Goal: Task Accomplishment & Management: Use online tool/utility

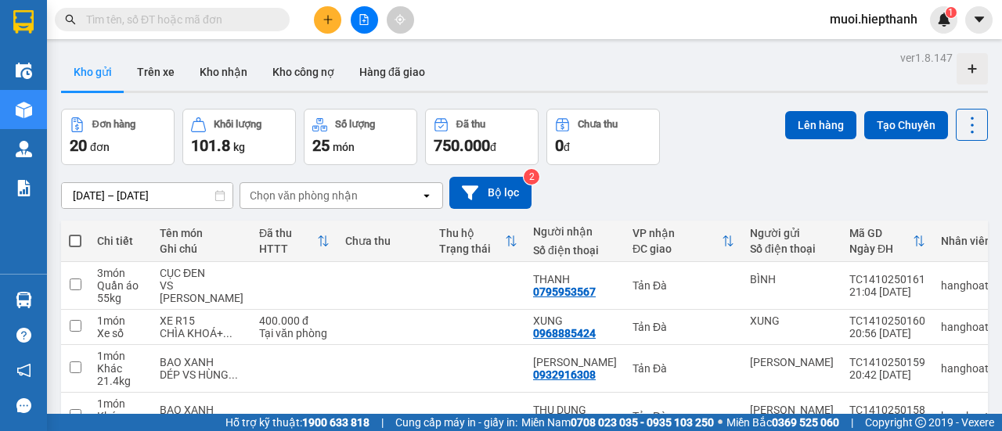
click at [373, 30] on button at bounding box center [364, 19] width 27 height 27
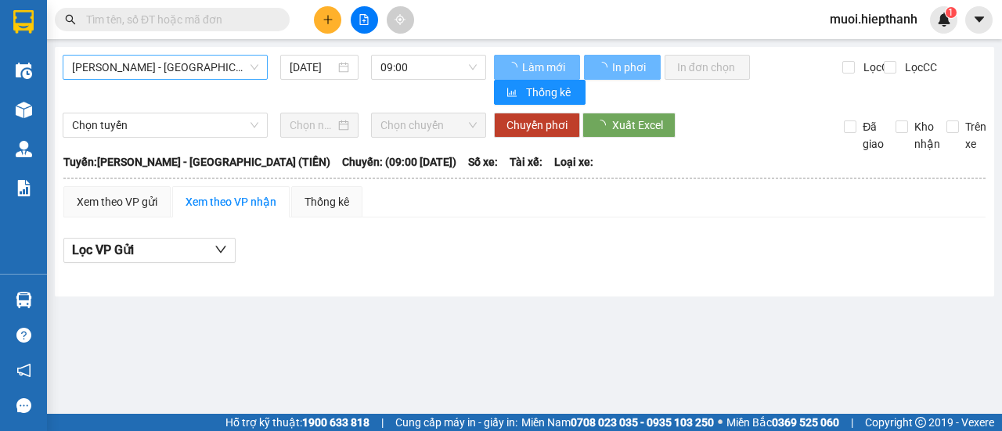
click at [265, 59] on div "[PERSON_NAME] - [GEOGRAPHIC_DATA] (TIỀN)" at bounding box center [165, 67] width 205 height 25
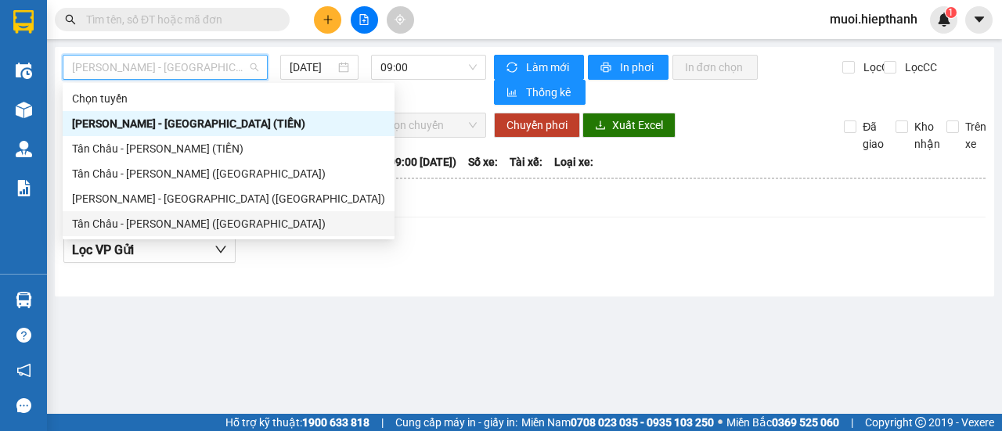
click at [177, 225] on div "Tân Châu - [PERSON_NAME] ([GEOGRAPHIC_DATA])" at bounding box center [228, 223] width 313 height 17
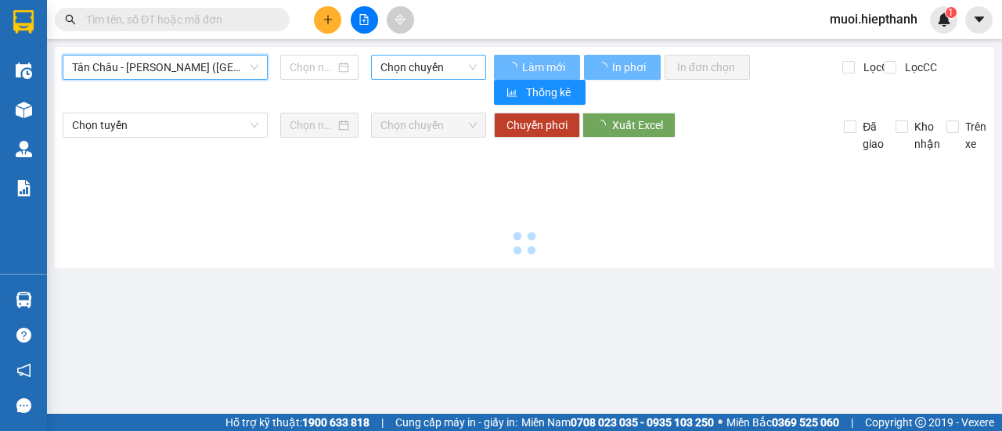
type input "[DATE]"
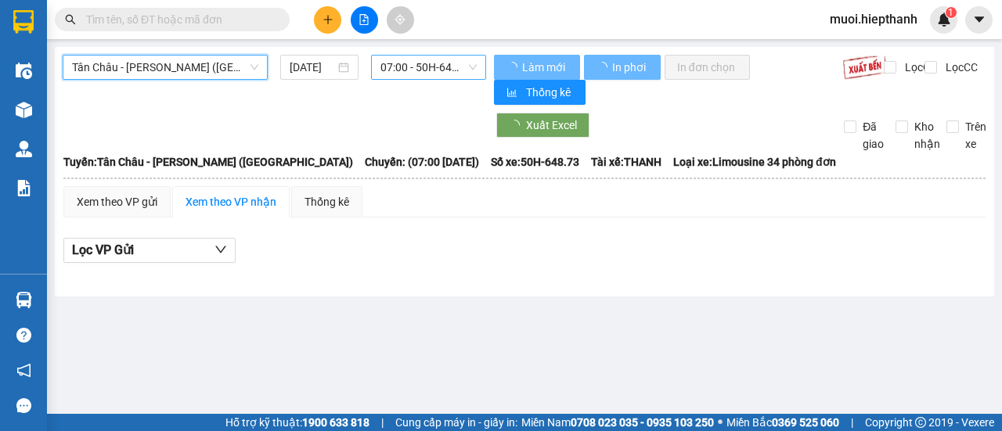
click at [429, 60] on span "07:00 - 50H-648.73" at bounding box center [429, 67] width 96 height 23
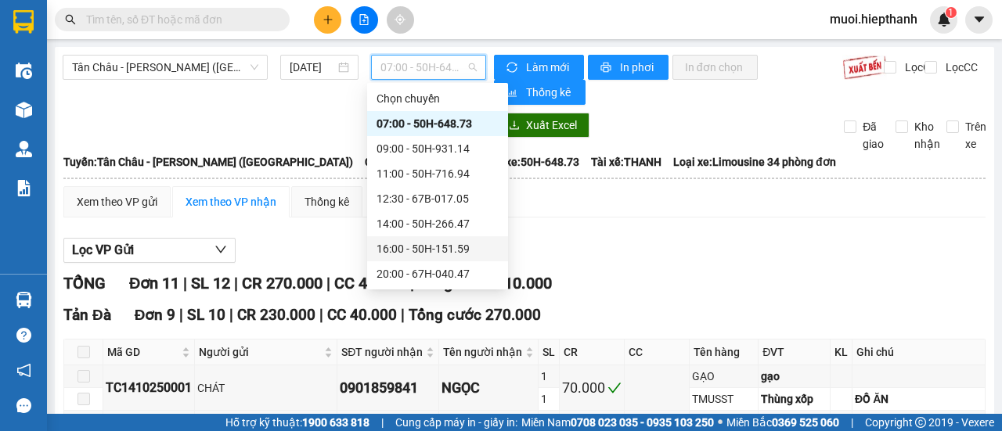
click at [412, 247] on div "16:00 - 50H-151.59" at bounding box center [438, 248] width 122 height 17
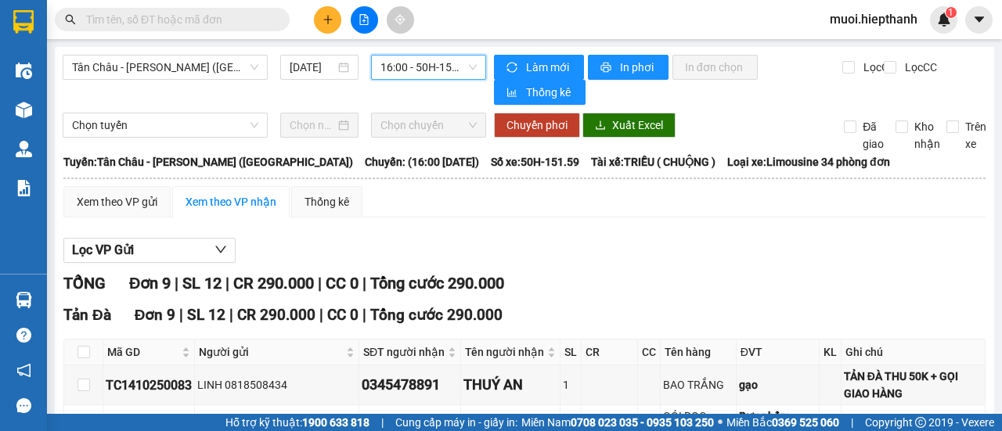
click at [432, 70] on span "16:00 - 50H-151.59" at bounding box center [429, 67] width 96 height 23
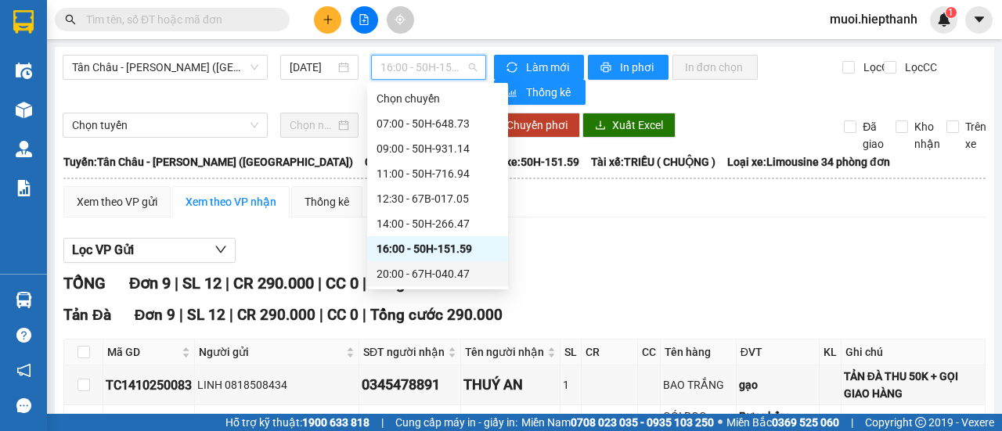
click at [406, 272] on div "20:00 - 67H-040.47" at bounding box center [438, 273] width 122 height 17
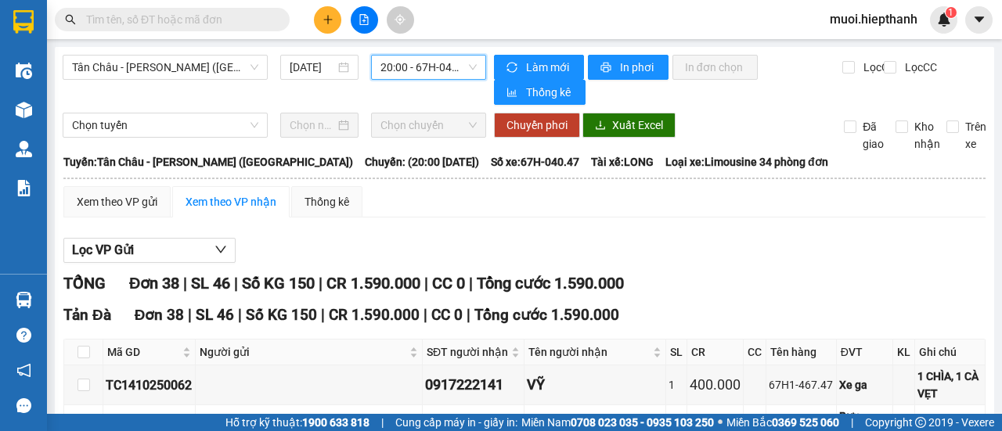
click at [435, 67] on span "20:00 - 67H-040.47" at bounding box center [429, 67] width 96 height 23
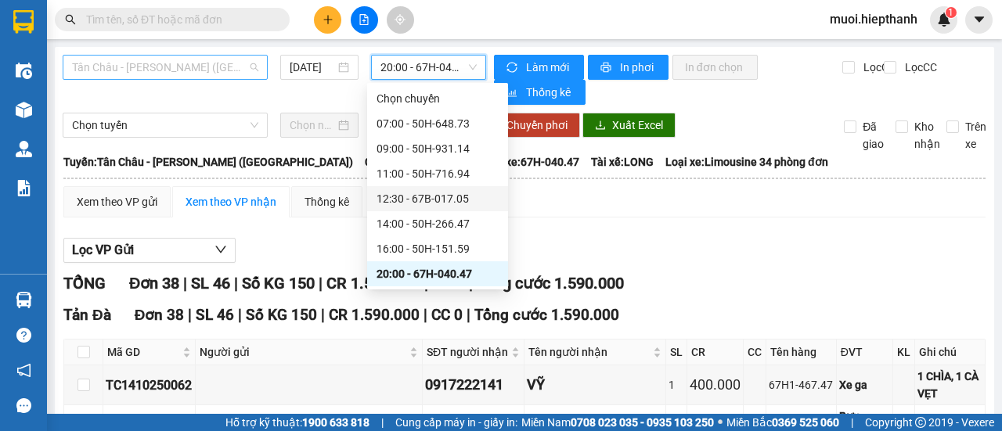
click at [165, 70] on span "Tân Châu - [PERSON_NAME] ([GEOGRAPHIC_DATA])" at bounding box center [165, 67] width 186 height 23
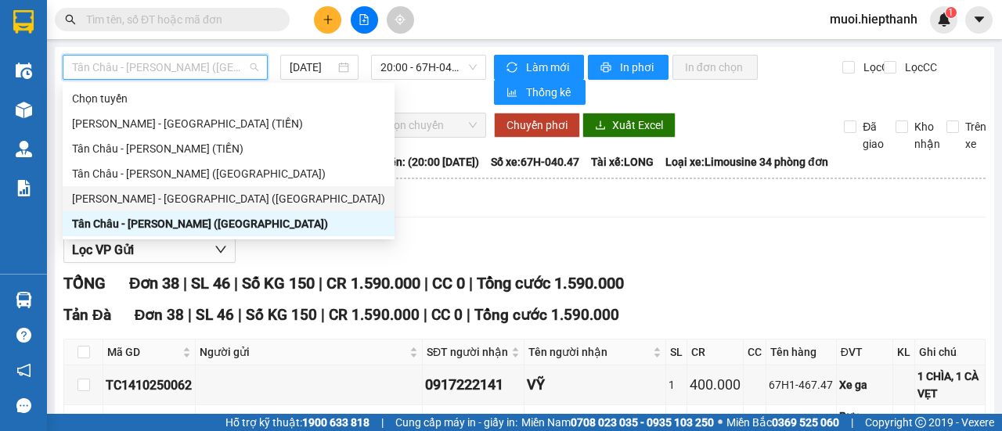
click at [164, 203] on div "[PERSON_NAME] - [GEOGRAPHIC_DATA] ([GEOGRAPHIC_DATA])" at bounding box center [228, 198] width 313 height 17
type input "[DATE]"
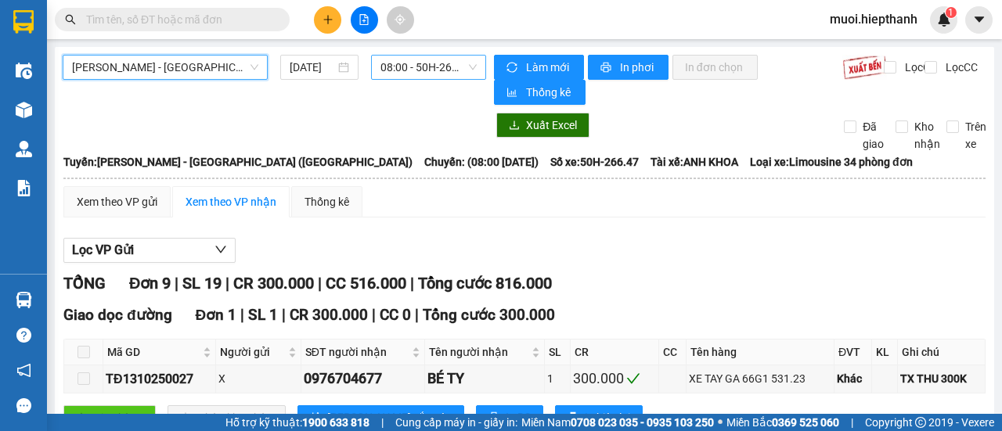
click at [439, 69] on span "08:00 - 50H-266.47" at bounding box center [429, 67] width 96 height 23
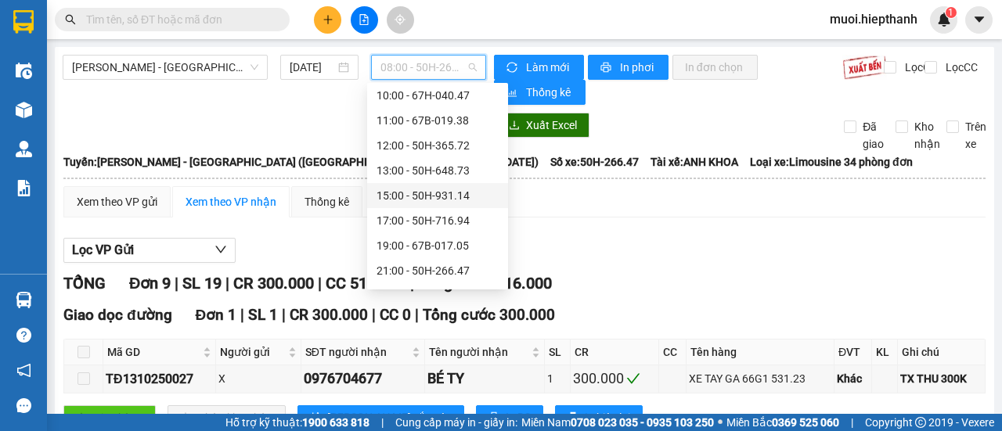
scroll to position [100, 0]
